Goal: Check status: Check status

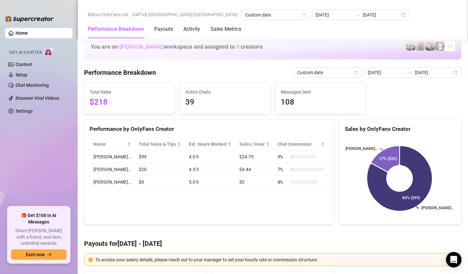
scroll to position [873, 0]
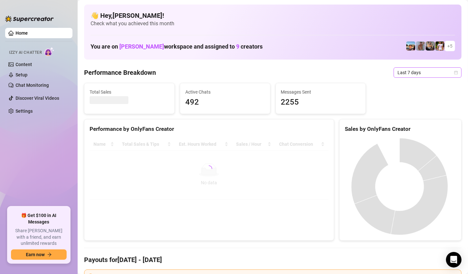
click at [433, 76] on span "Last 7 days" at bounding box center [427, 73] width 60 height 10
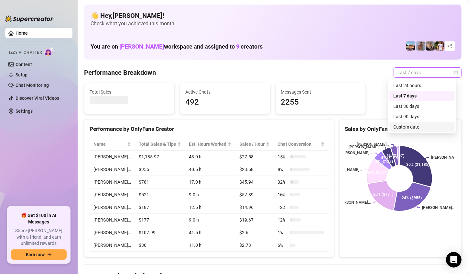
click at [420, 125] on div "Custom date" at bounding box center [422, 126] width 58 height 7
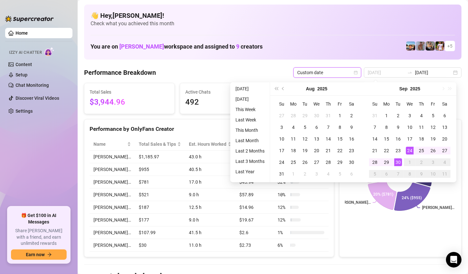
type input "[DATE]"
click at [399, 159] on div "30" at bounding box center [398, 162] width 8 height 8
click at [400, 159] on icon at bounding box center [416, 166] width 32 height 40
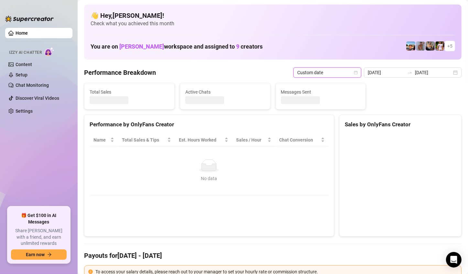
type input "[DATE]"
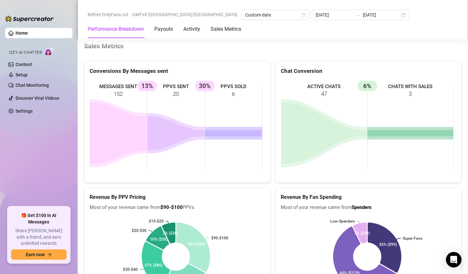
scroll to position [970, 0]
